Goal: Task Accomplishment & Management: Use online tool/utility

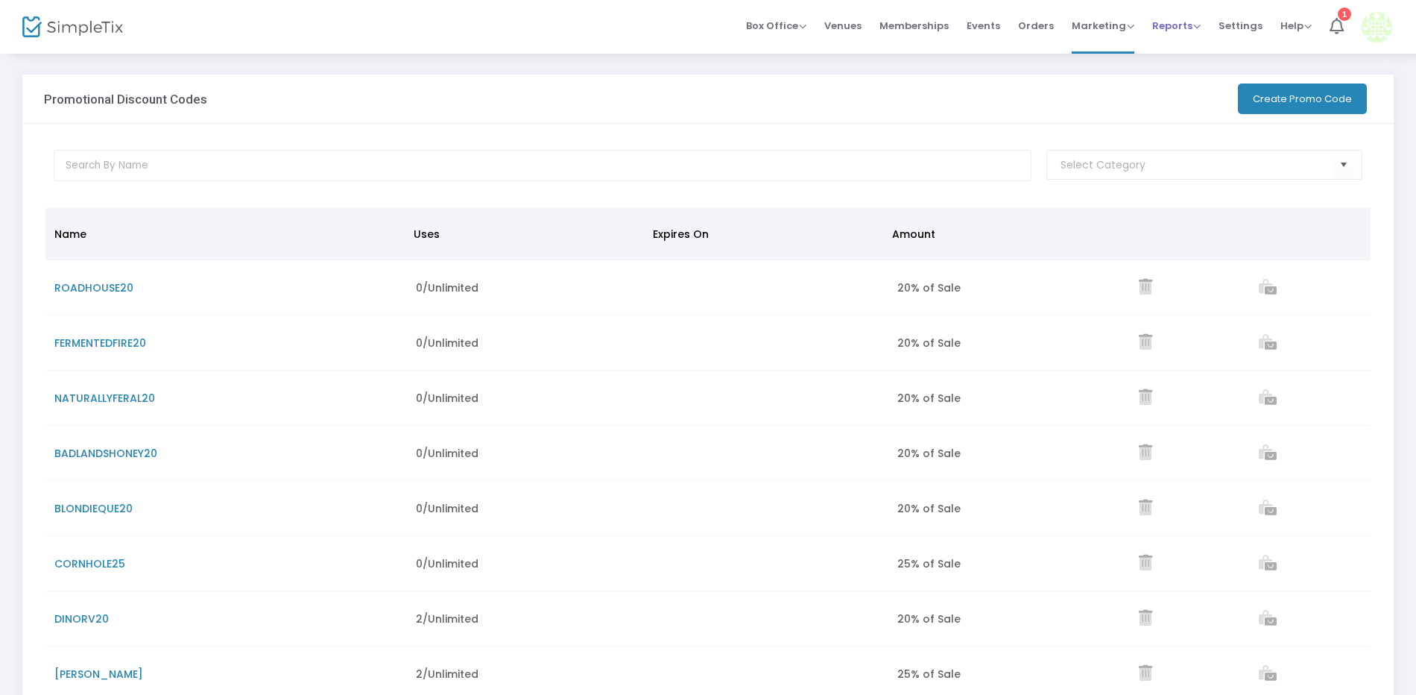
click at [1190, 25] on span "Reports" at bounding box center [1176, 26] width 48 height 14
click at [1124, 33] on div "Marketing Promo Codes Quantity Discounts Affiliate" at bounding box center [1103, 26] width 63 height 15
click at [1257, 95] on button "Create Promo Code" at bounding box center [1302, 98] width 129 height 31
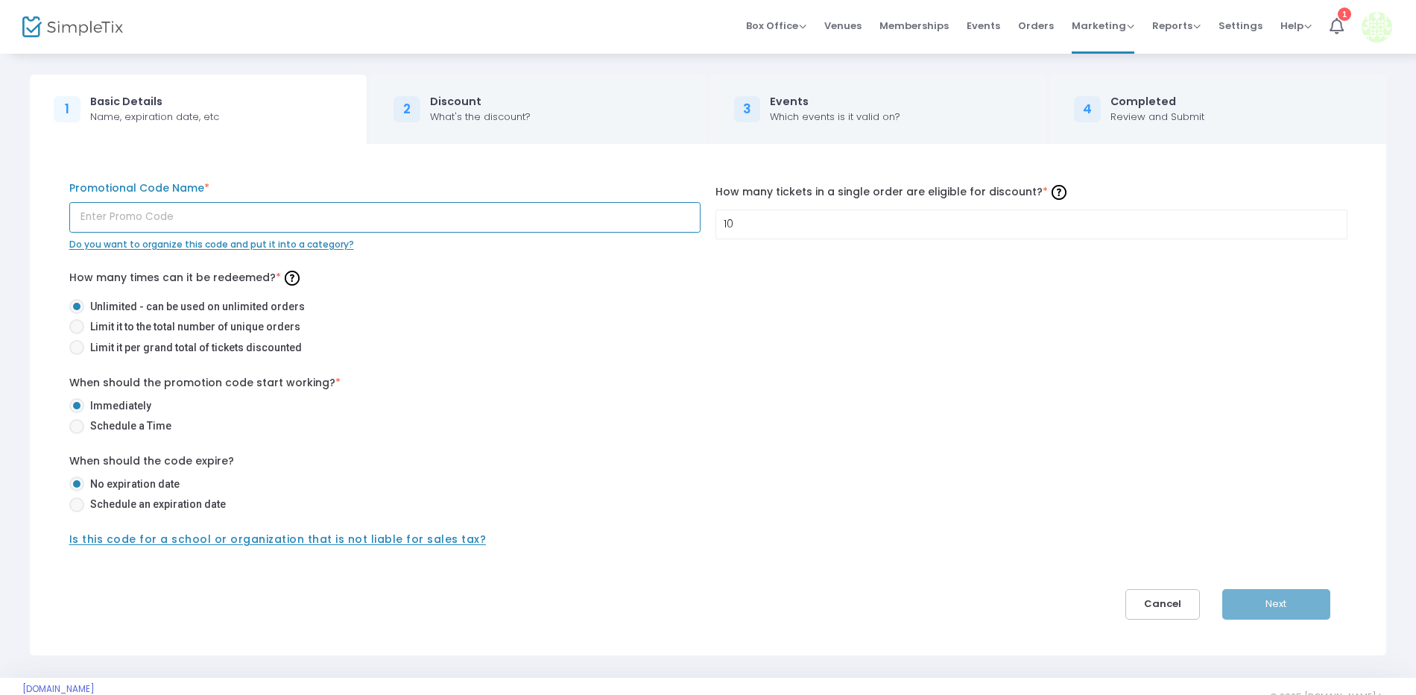
click at [139, 209] on input "text" at bounding box center [385, 217] width 632 height 31
type input "SENIORSDAY"
click at [844, 382] on div "When should the promotion code start working? * Immediately Schedule a Time" at bounding box center [708, 407] width 1293 height 64
click at [771, 218] on input "10" at bounding box center [1031, 224] width 631 height 28
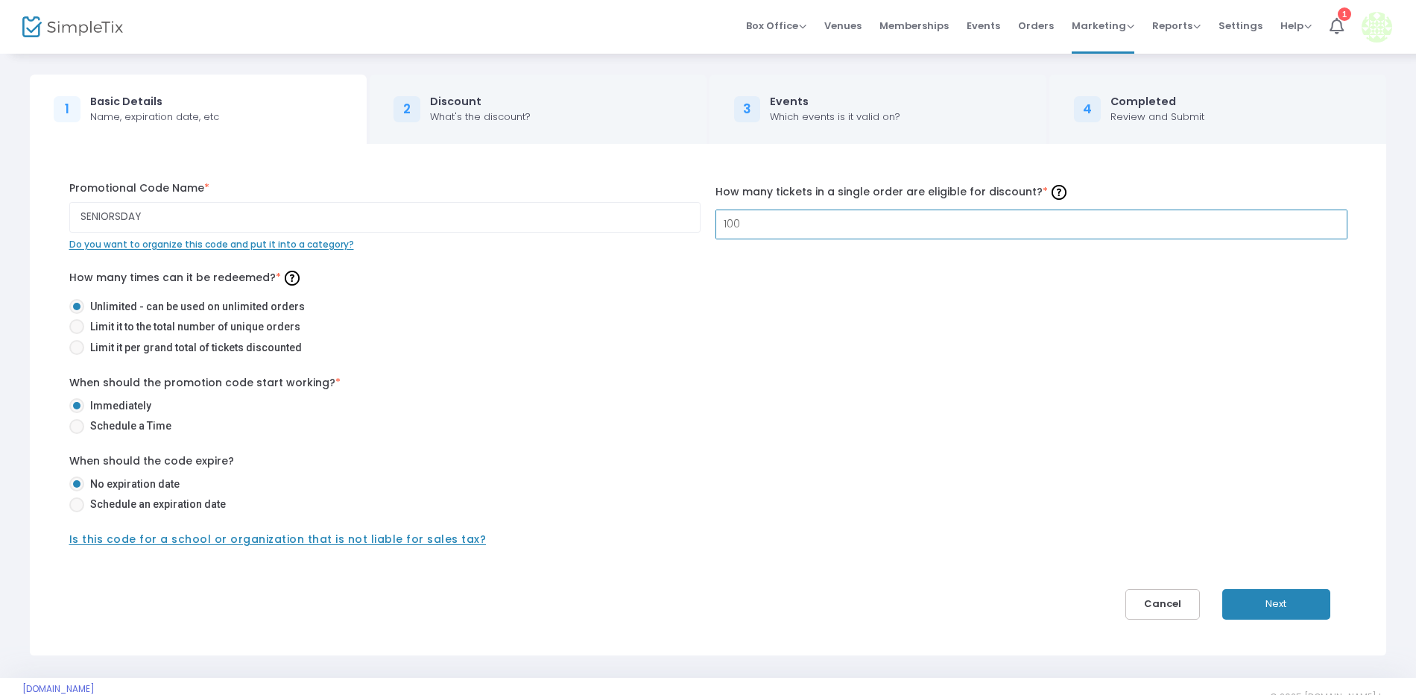
type input "100"
click at [764, 268] on div "How many times can it be redeemed? * Unlimited - can be used on unlimited order…" at bounding box center [708, 313] width 1278 height 95
click at [1267, 605] on button "Next" at bounding box center [1276, 604] width 108 height 31
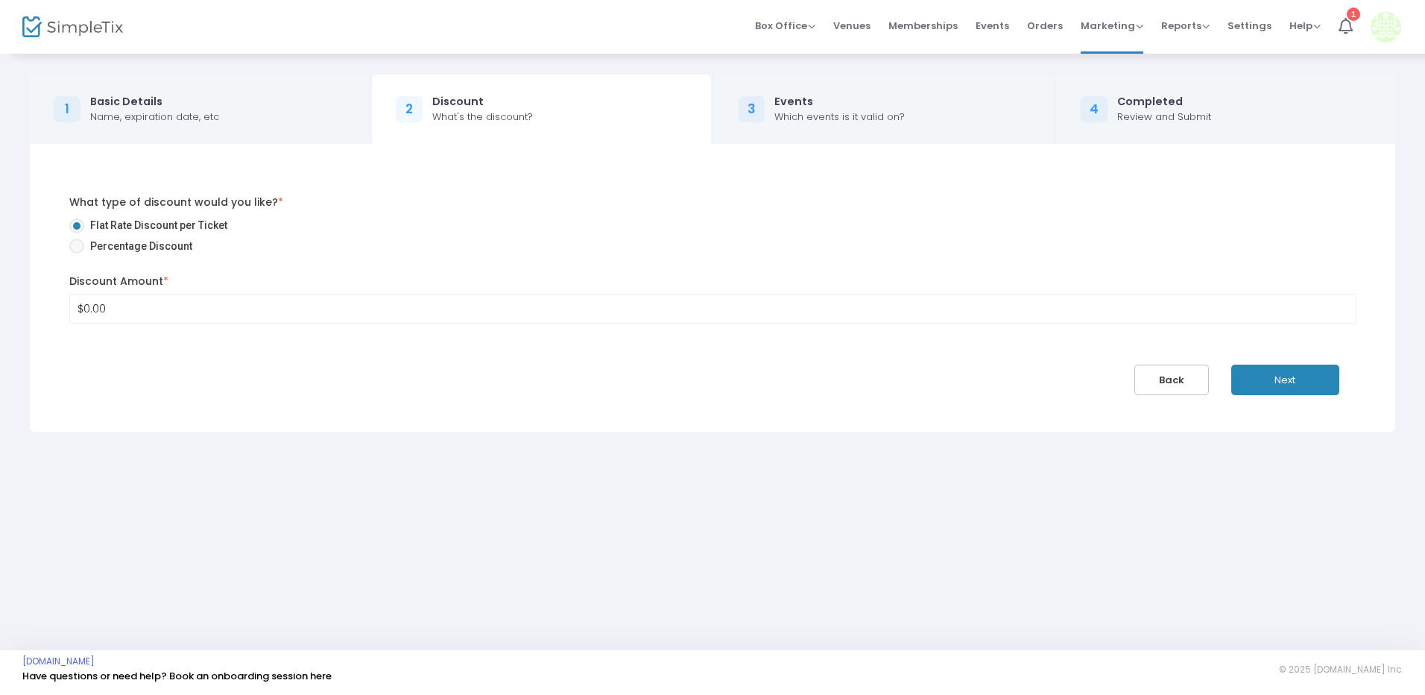
click at [83, 251] on span at bounding box center [76, 245] width 15 height 15
click at [77, 253] on input "Percentage Discount" at bounding box center [76, 253] width 1 height 1
radio input "true"
type input "0.00%"
click at [74, 224] on span at bounding box center [76, 225] width 15 height 15
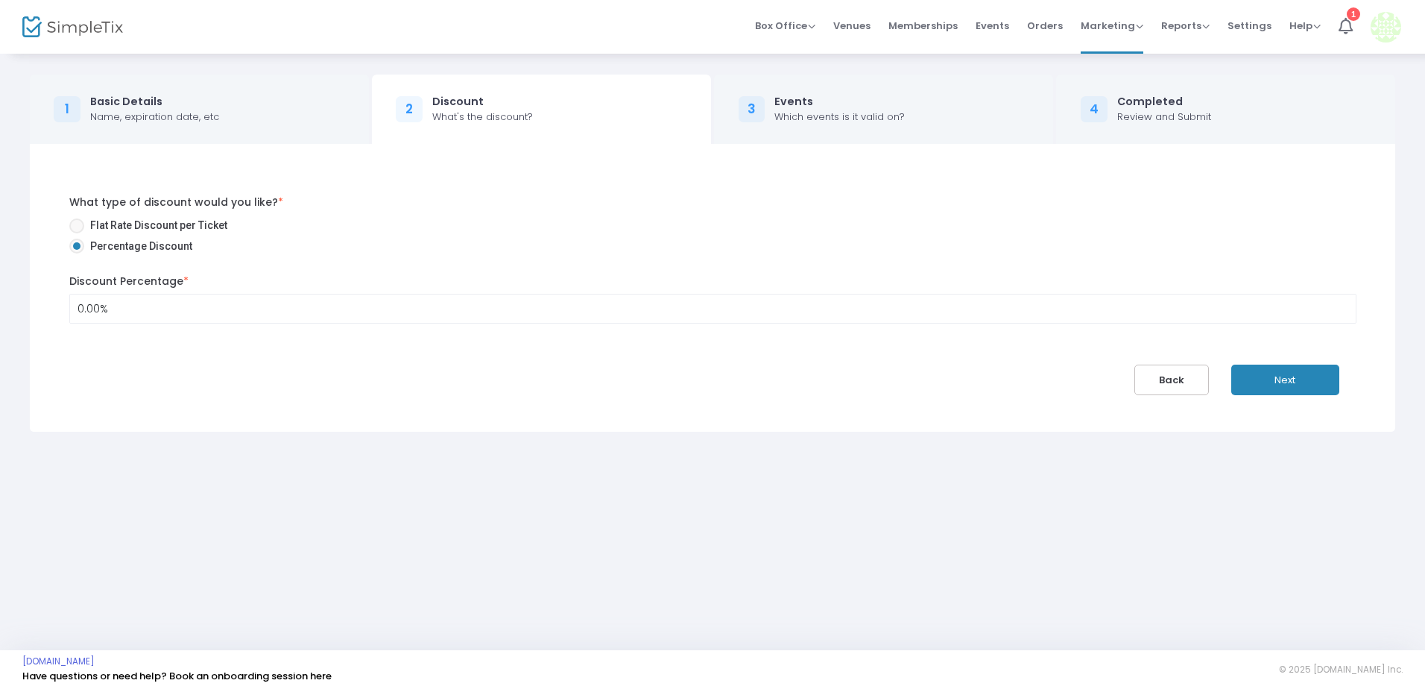
click at [76, 233] on input "Flat Rate Discount per Ticket" at bounding box center [76, 233] width 1 height 1
radio input "true"
click at [119, 309] on input "0" at bounding box center [713, 308] width 1286 height 28
type input "$12.95"
click at [368, 401] on div "What type of discount would you like? * Flat Rate Discount per Ticket Percentag…" at bounding box center [712, 288] width 1380 height 288
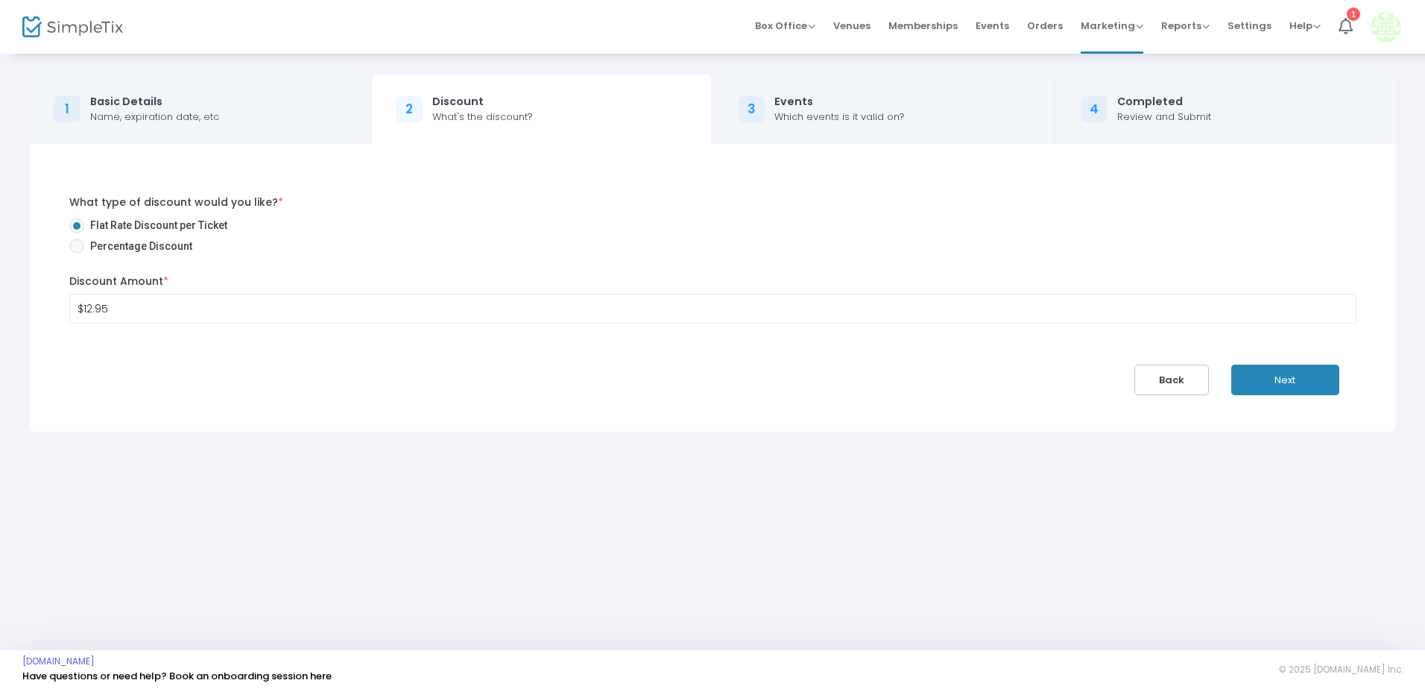
click at [1286, 378] on button "Next" at bounding box center [1285, 379] width 108 height 31
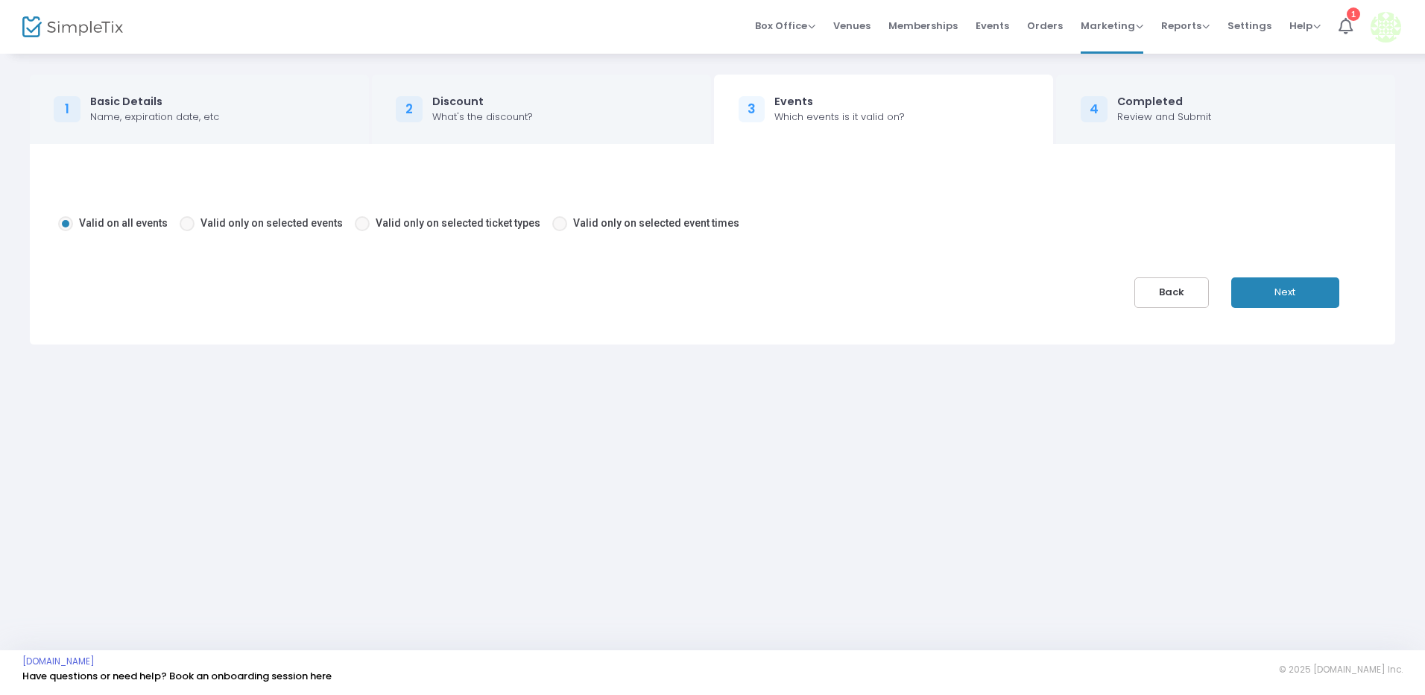
click at [1306, 291] on button "Next" at bounding box center [1285, 292] width 108 height 31
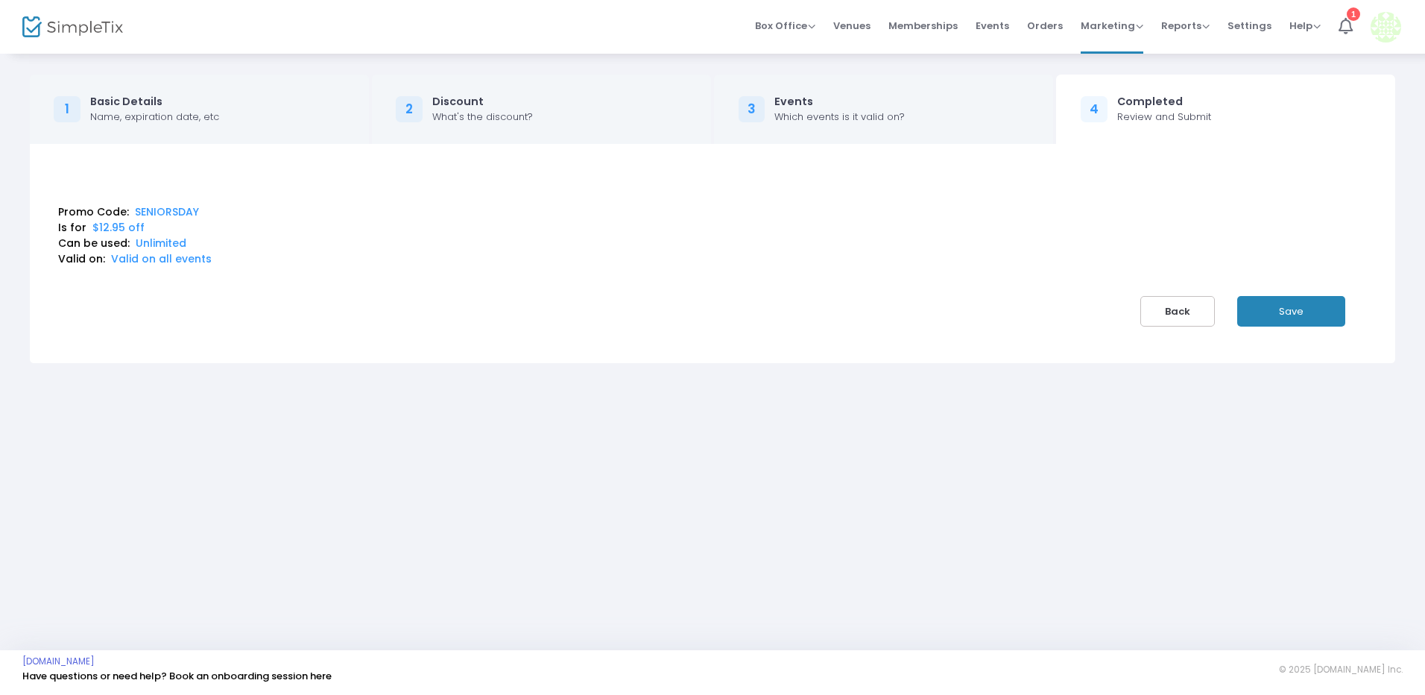
click at [1289, 308] on button "Save" at bounding box center [1291, 311] width 108 height 31
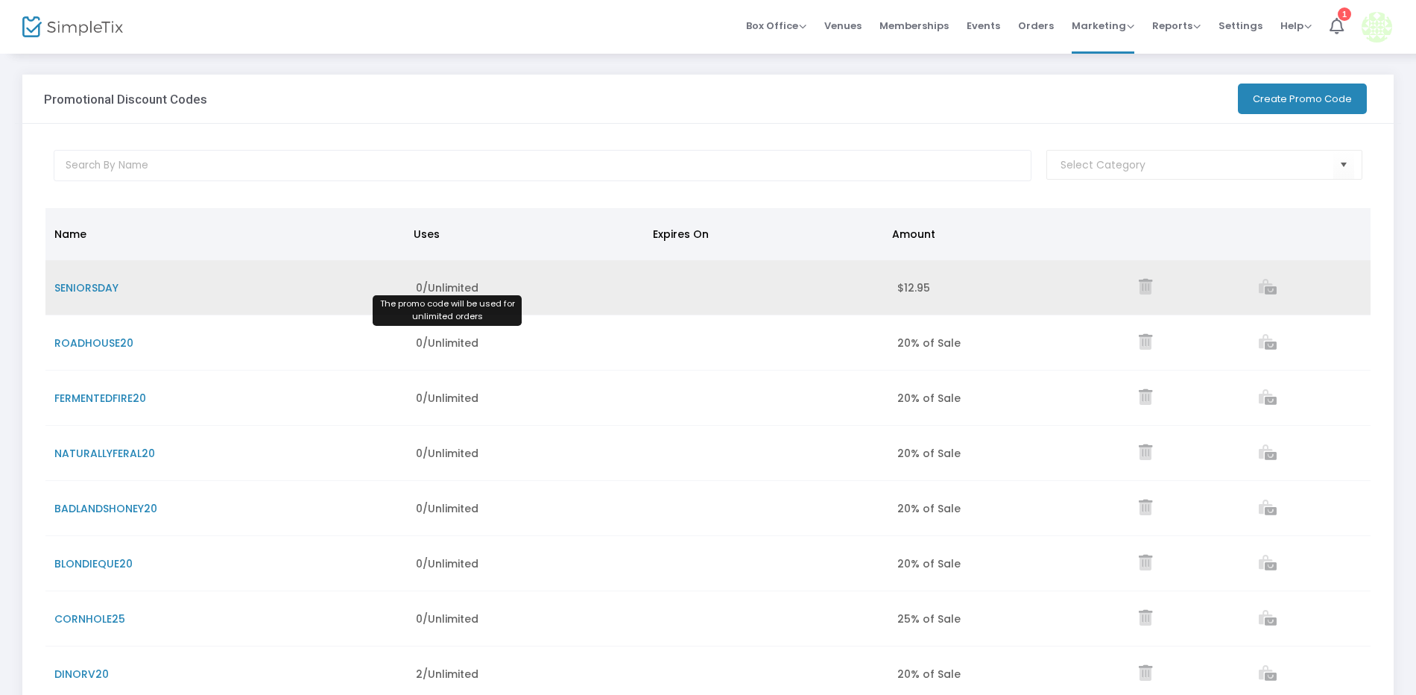
click at [443, 283] on span "0/Unlimited" at bounding box center [447, 287] width 63 height 15
click at [75, 282] on span "SENIORSDAY" at bounding box center [86, 287] width 64 height 15
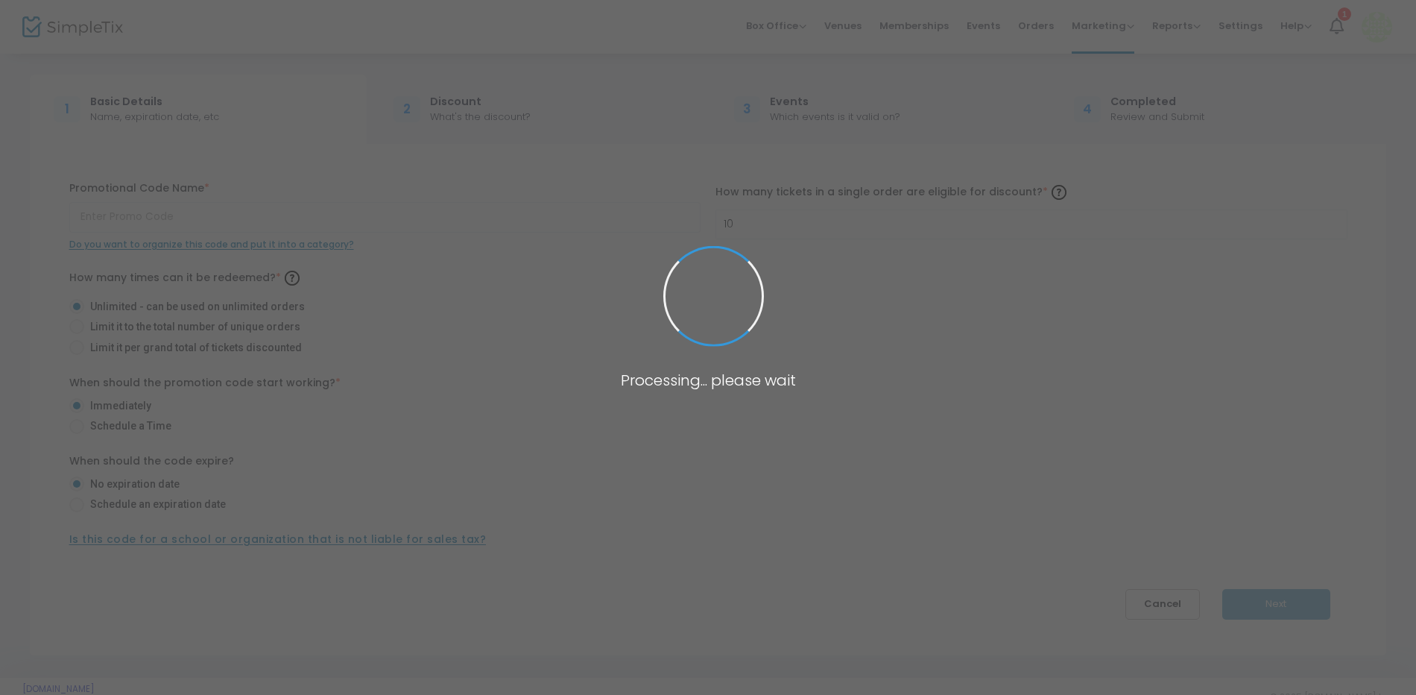
type input "SENIORSDAY"
type input "100"
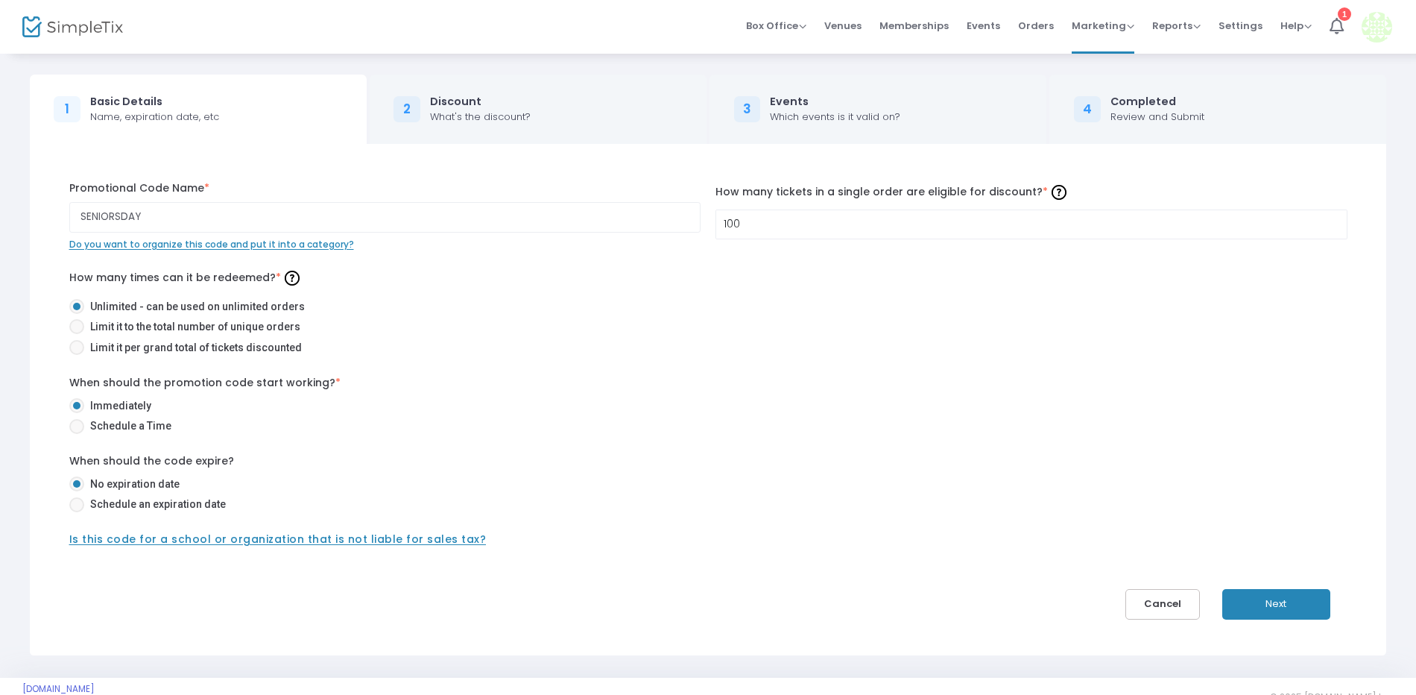
click at [1286, 616] on button "Next" at bounding box center [1276, 604] width 108 height 31
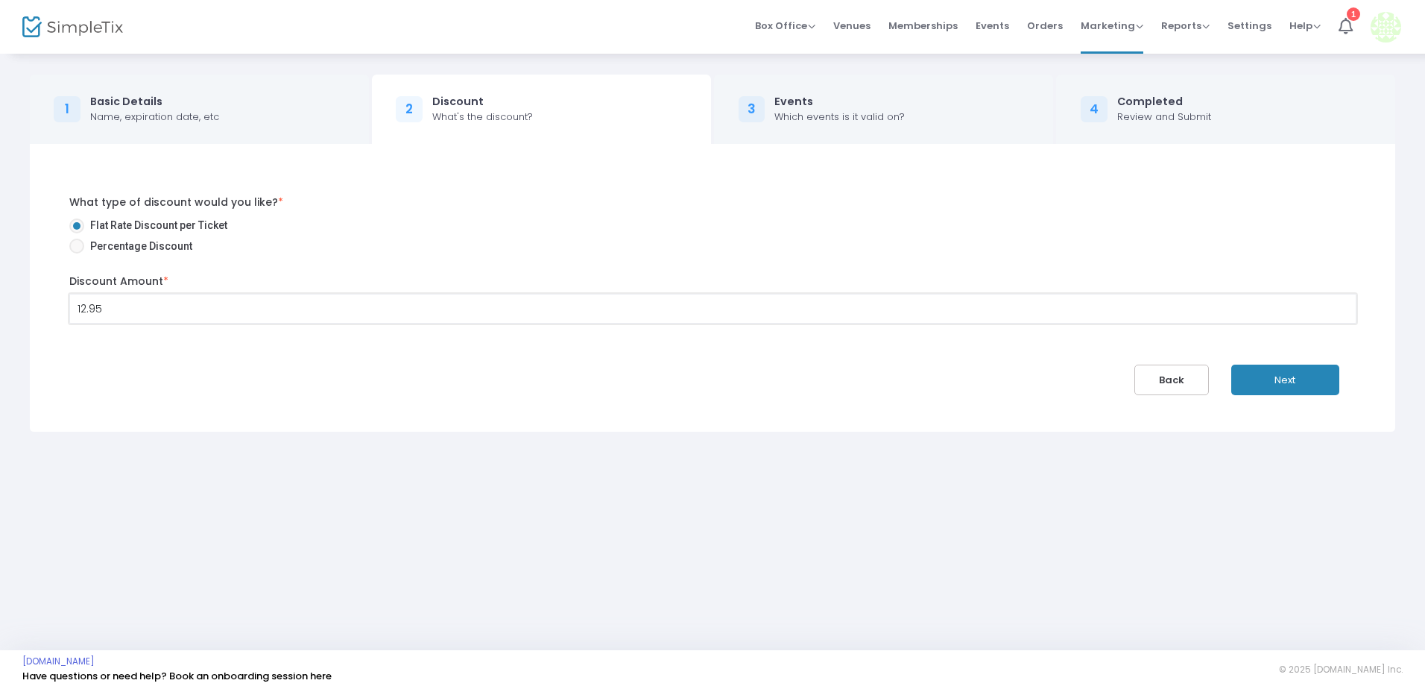
click at [129, 309] on input "12.95" at bounding box center [713, 308] width 1286 height 28
type input "$12.50"
click at [1301, 373] on button "Next" at bounding box center [1285, 379] width 108 height 31
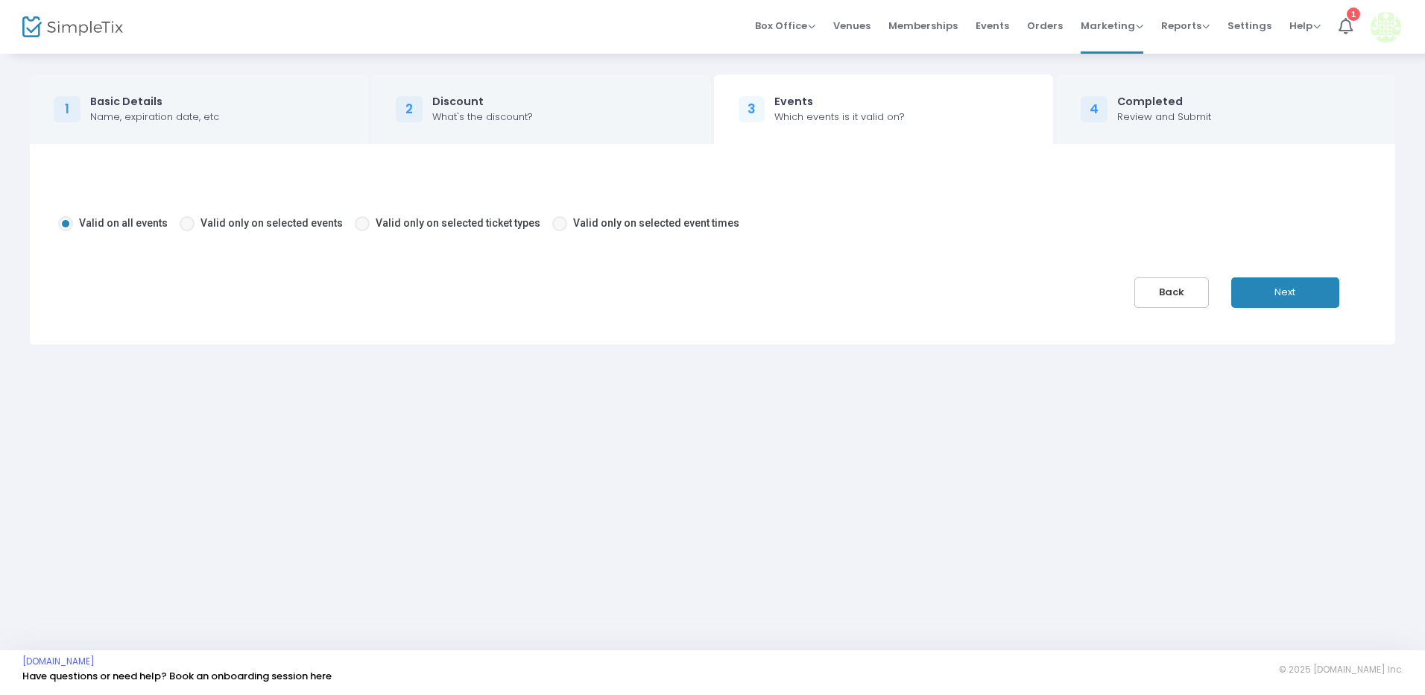
click at [1281, 291] on button "Next" at bounding box center [1285, 292] width 108 height 31
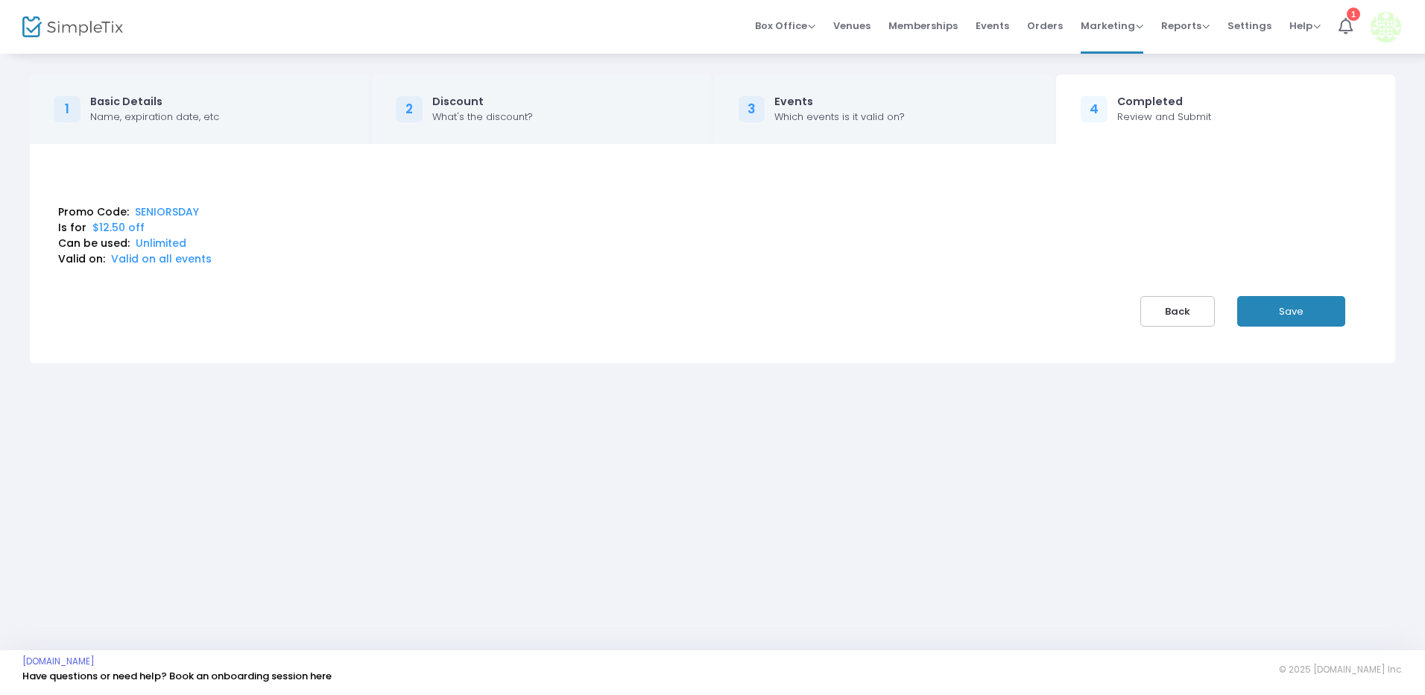
click at [1300, 312] on button "Save" at bounding box center [1291, 311] width 108 height 31
